Goal: Information Seeking & Learning: Learn about a topic

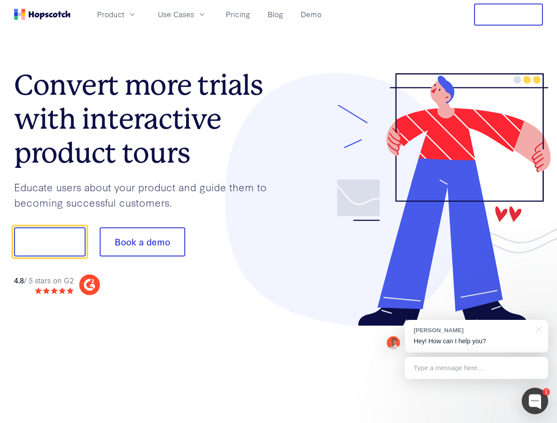
click at [279, 212] on div at bounding box center [411, 200] width 265 height 254
click at [124, 14] on span "Product" at bounding box center [110, 14] width 27 height 11
click at [194, 14] on span "Use Cases" at bounding box center [176, 14] width 36 height 11
click at [509, 15] on button "Free Trial" at bounding box center [508, 15] width 69 height 22
click at [49, 242] on button "Show me!" at bounding box center [49, 242] width 71 height 29
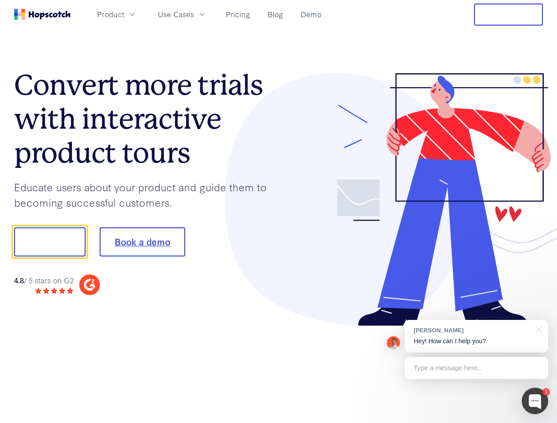
click at [142, 242] on button "Book a demo" at bounding box center [143, 242] width 86 height 29
click at [535, 401] on div at bounding box center [535, 401] width 26 height 26
click at [476, 337] on div "[PERSON_NAME] Hey! How can I help you?" at bounding box center [476, 336] width 143 height 33
click at [537, 329] on div at bounding box center [465, 241] width 165 height 294
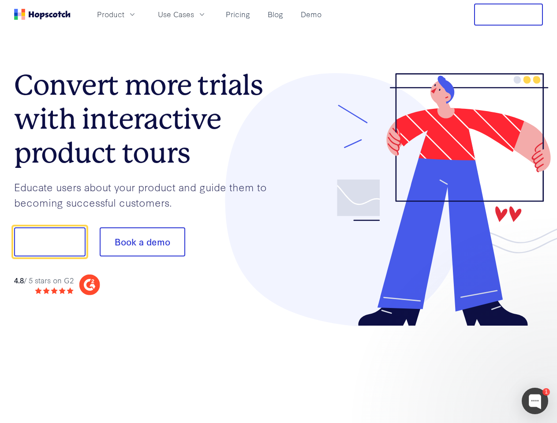
click at [476, 368] on div at bounding box center [465, 300] width 165 height 176
